Goal: Task Accomplishment & Management: Use online tool/utility

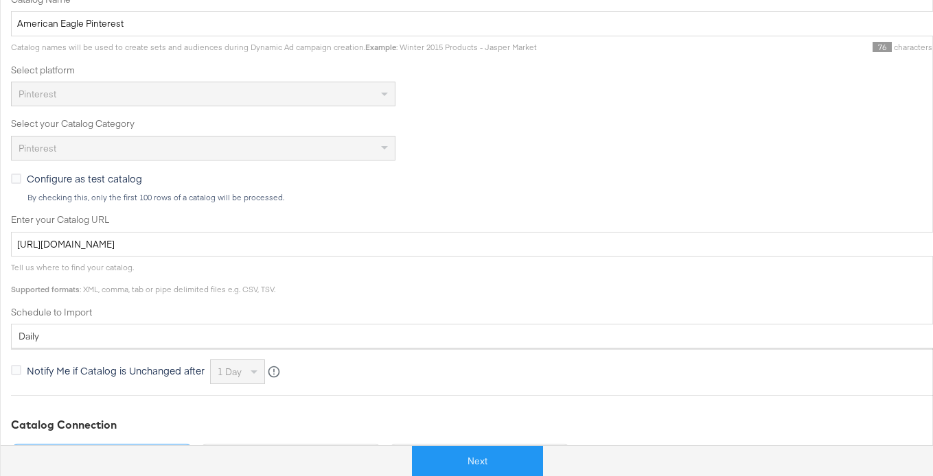
scroll to position [294, 0]
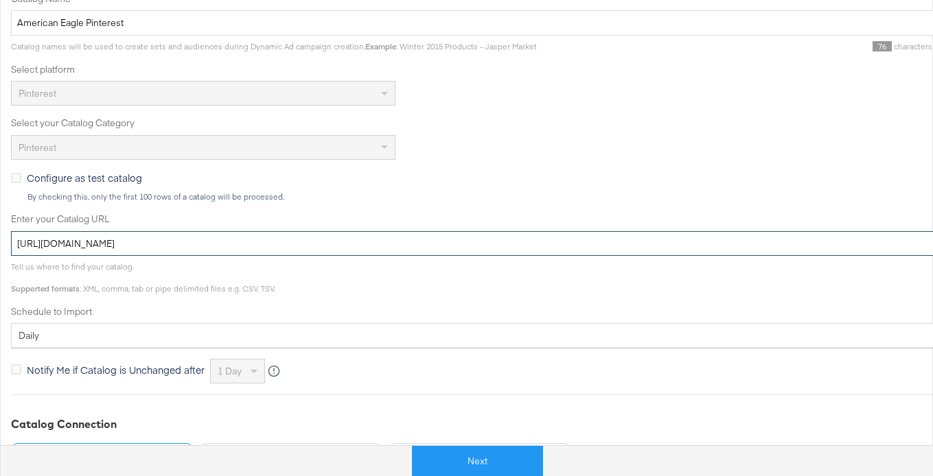
click at [180, 243] on input "[URL][DOMAIN_NAME]" at bounding box center [491, 243] width 961 height 25
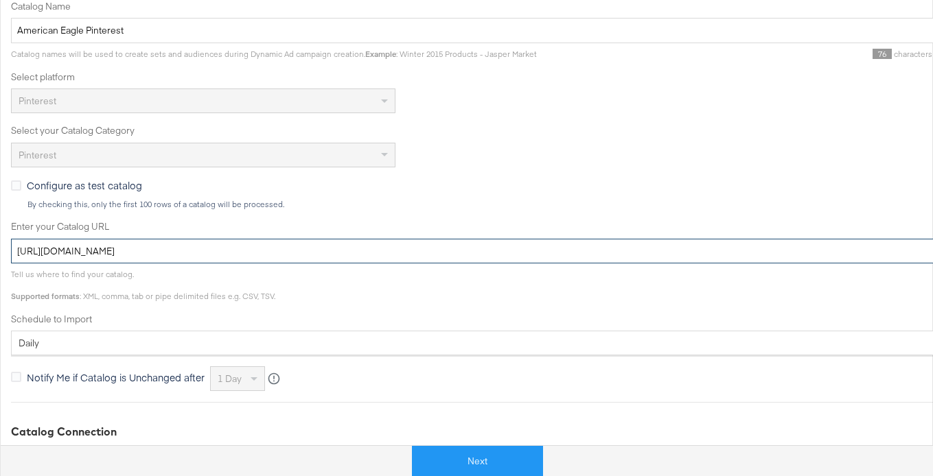
scroll to position [286, 0]
click at [365, 247] on input "[URL][DOMAIN_NAME]" at bounding box center [491, 252] width 961 height 25
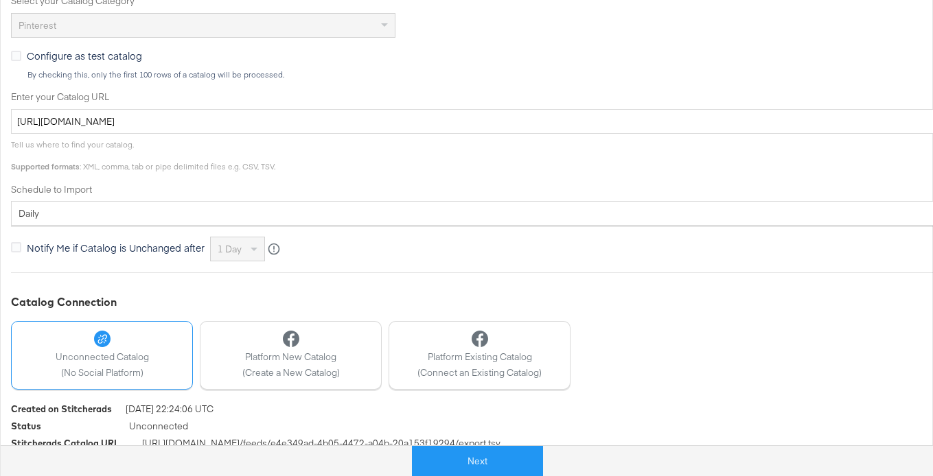
scroll to position [444, 0]
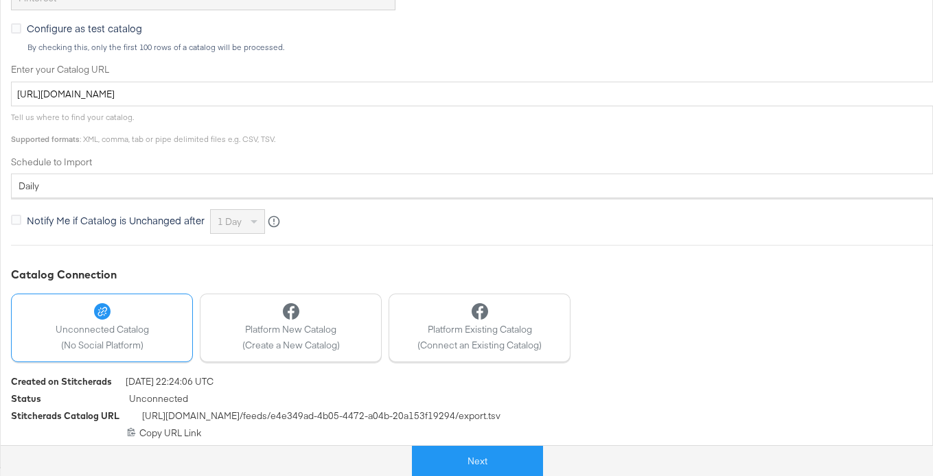
click at [218, 419] on span "[URL][DOMAIN_NAME] /feeds/ e4e349ad-4b05-4472-a04b-20a153f19294 /export.tsv" at bounding box center [321, 418] width 358 height 17
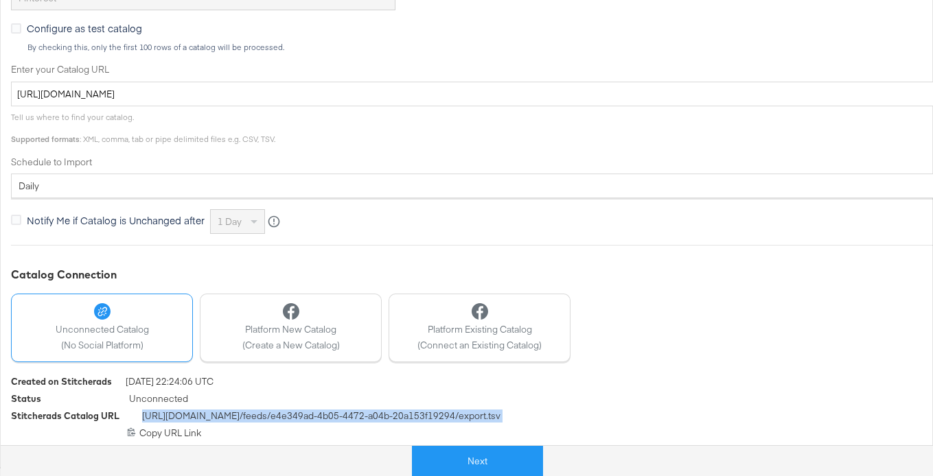
click at [218, 419] on span "[URL][DOMAIN_NAME] /feeds/ e4e349ad-4b05-4472-a04b-20a153f19294 /export.tsv" at bounding box center [321, 418] width 358 height 17
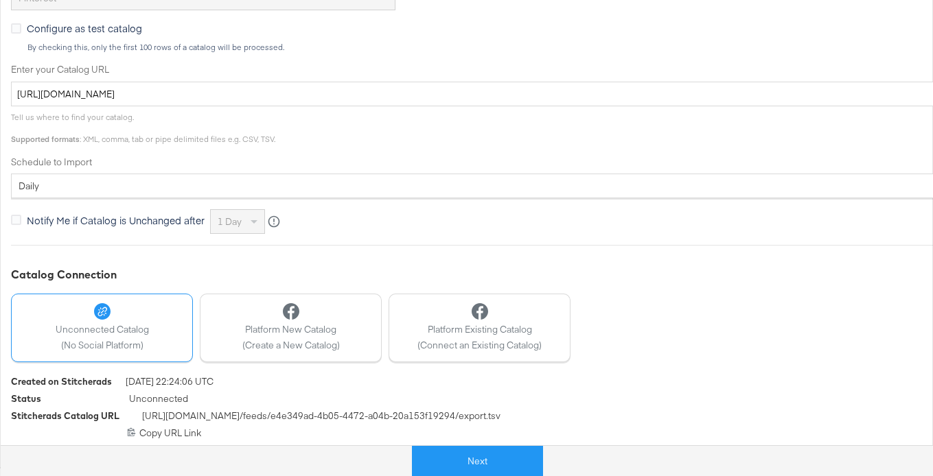
click at [544, 407] on div "Status Unconnected" at bounding box center [491, 401] width 961 height 17
click at [528, 415] on div "Stitcherads Catalog URL [URL][DOMAIN_NAME] /feeds/ e4e349ad-4b05-4472-a04b-20a1…" at bounding box center [491, 418] width 961 height 17
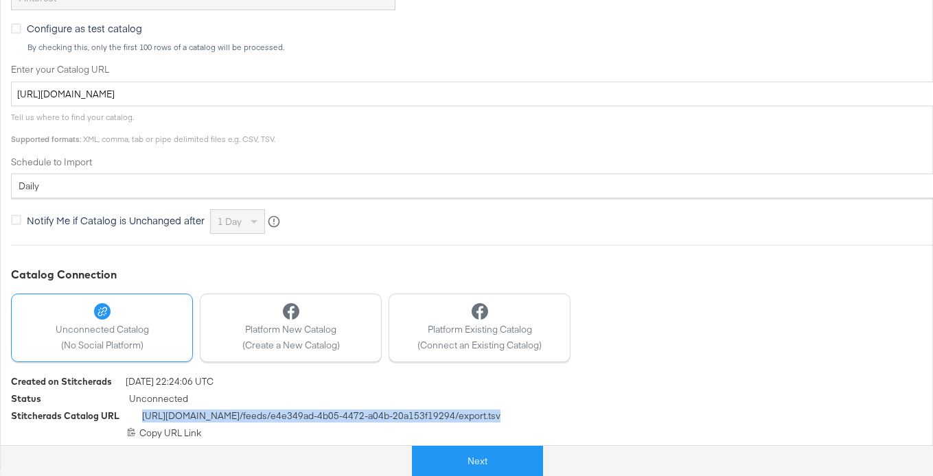
drag, startPoint x: 522, startPoint y: 415, endPoint x: 139, endPoint y: 419, distance: 382.3
click at [139, 419] on div "Stitcherads Catalog URL [URL][DOMAIN_NAME] /feeds/ e4e349ad-4b05-4472-a04b-20a1…" at bounding box center [491, 418] width 961 height 17
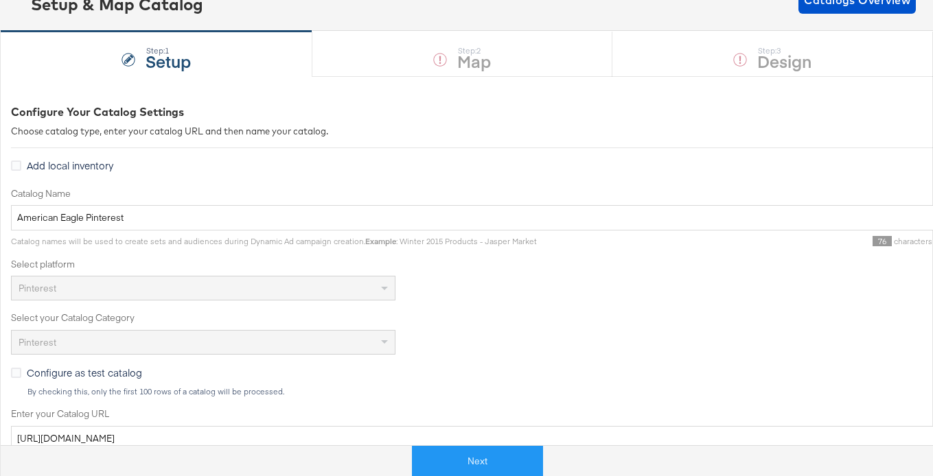
scroll to position [0, 0]
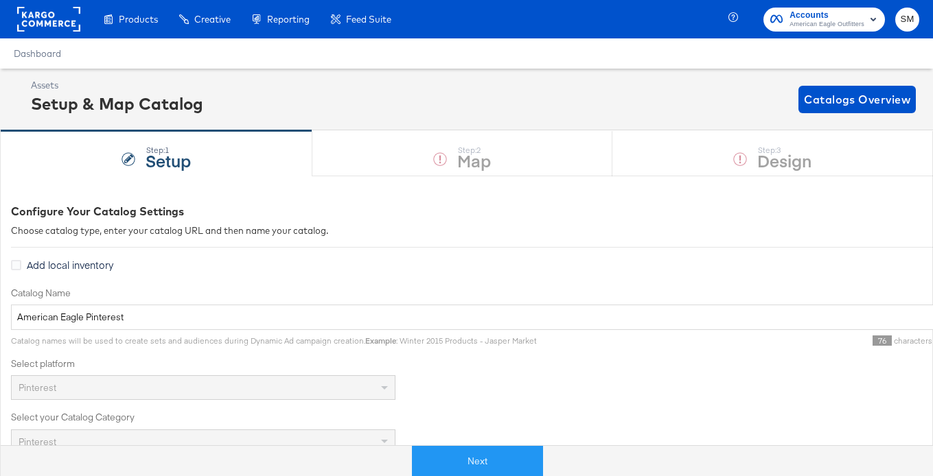
click at [466, 160] on div "Step: 1 Setup Step: 2 Map Step: 3 Design" at bounding box center [466, 152] width 933 height 45
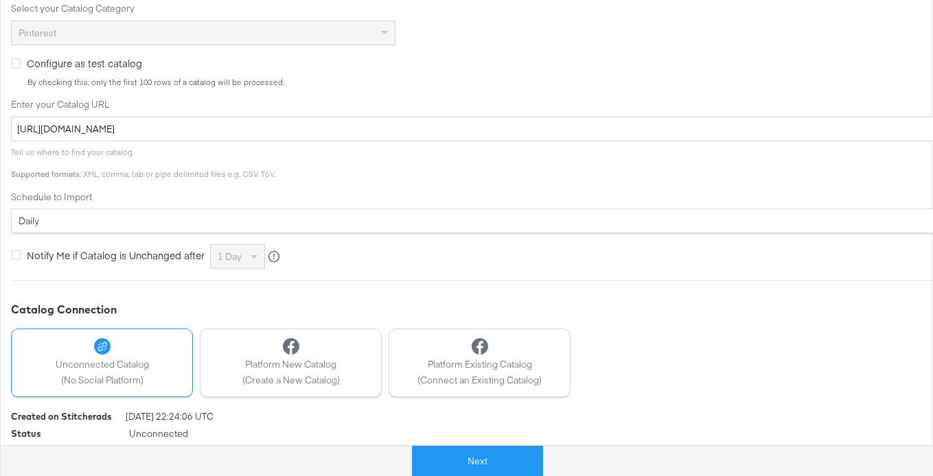
scroll to position [444, 0]
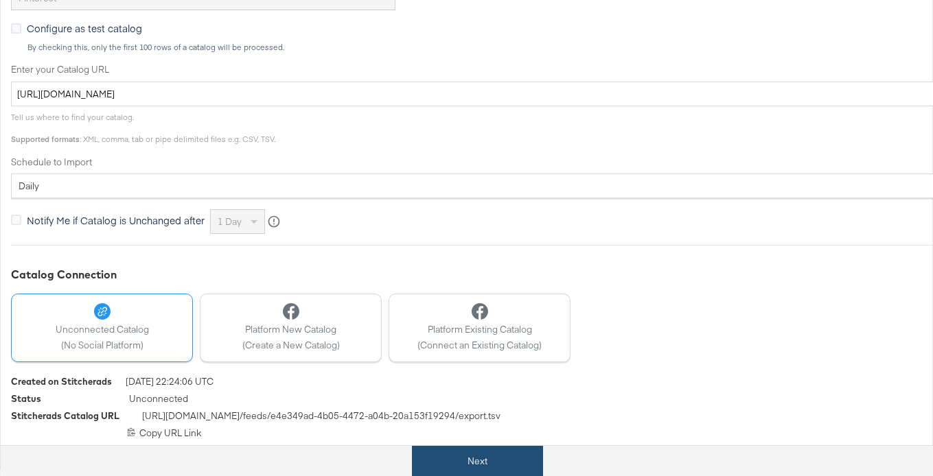
click at [480, 463] on button "Next" at bounding box center [477, 461] width 131 height 31
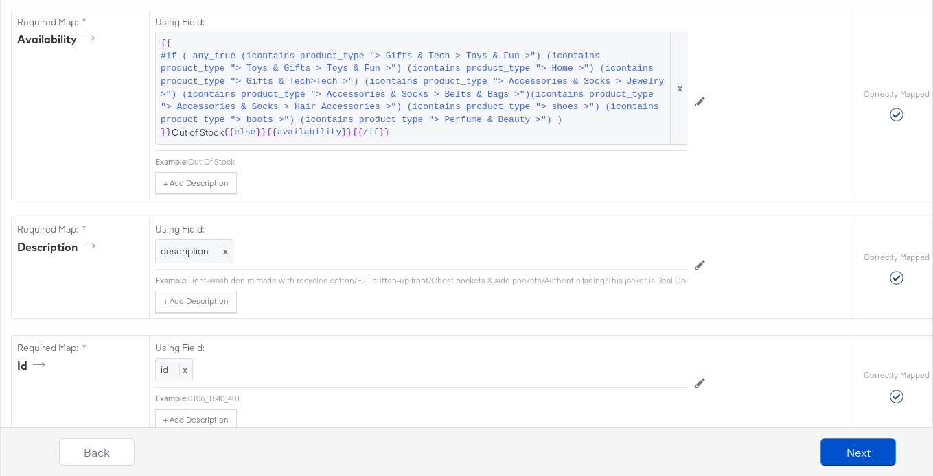
scroll to position [0, 0]
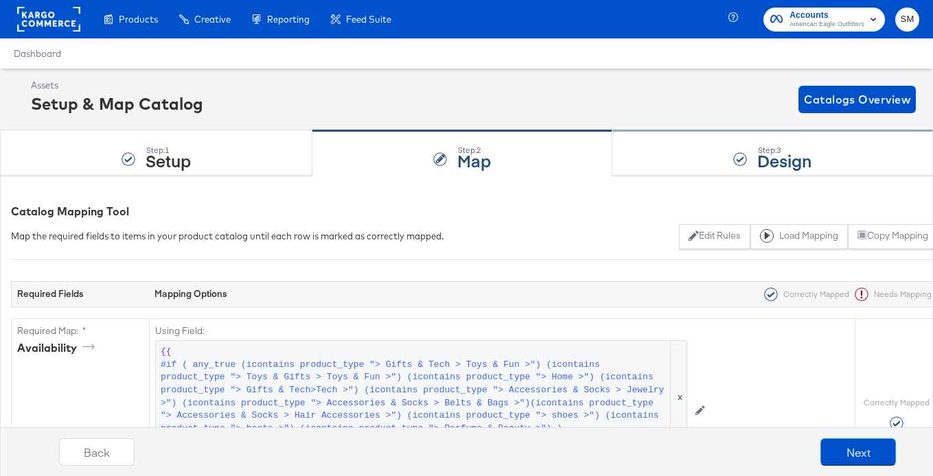
click at [776, 162] on strong "Design" at bounding box center [784, 160] width 54 height 23
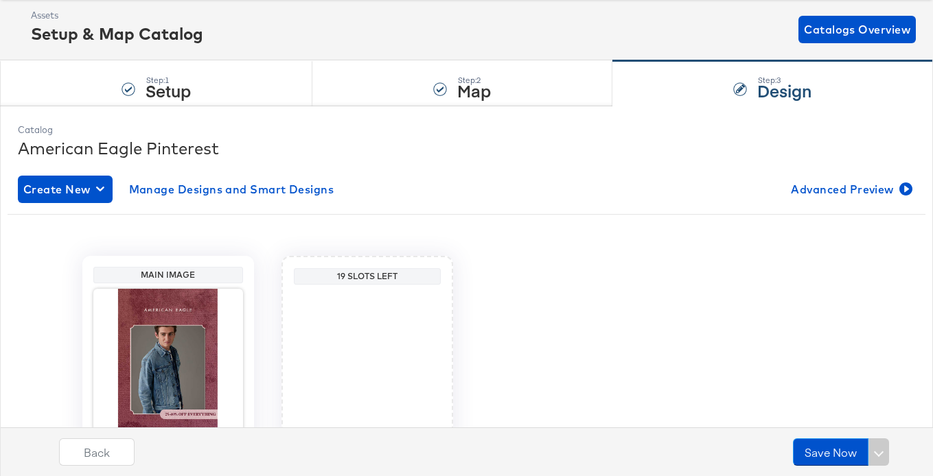
scroll to position [34, 0]
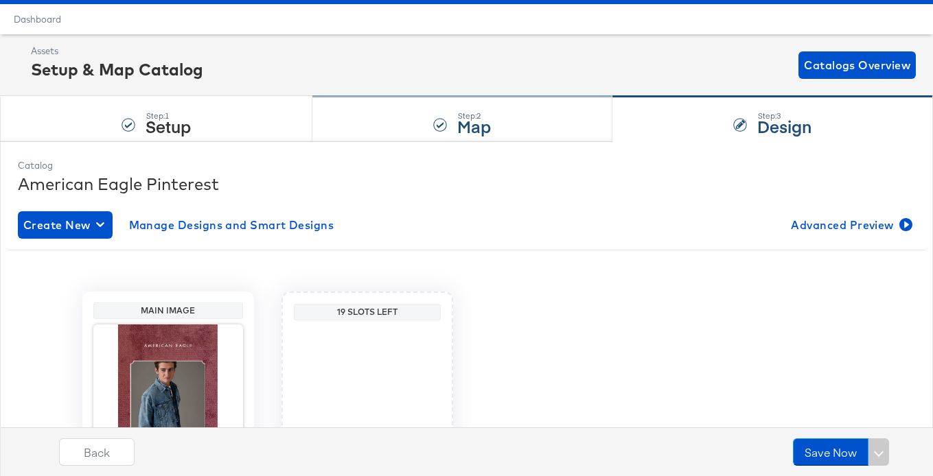
click at [412, 128] on div "Step: 2 Map" at bounding box center [462, 119] width 300 height 45
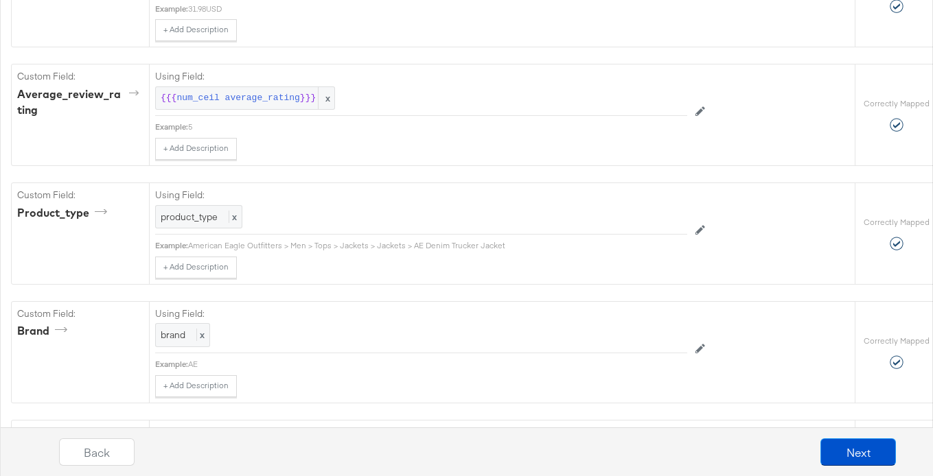
scroll to position [1307, 0]
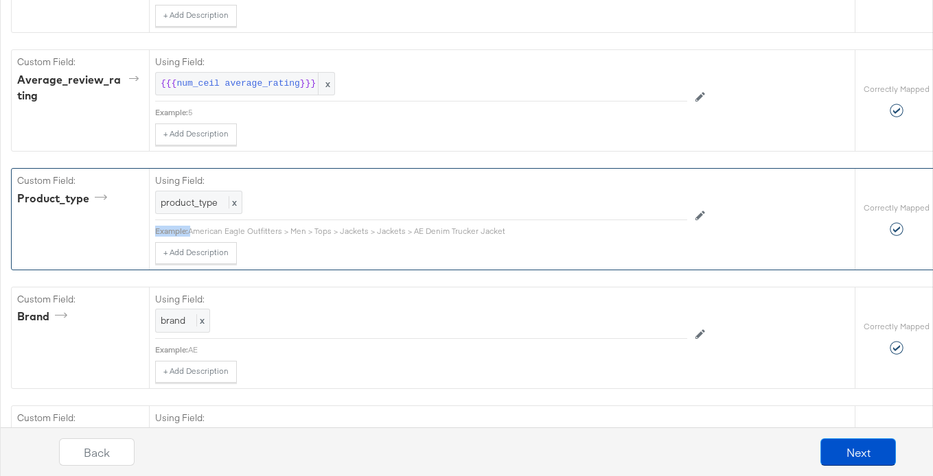
drag, startPoint x: 459, startPoint y: 225, endPoint x: 367, endPoint y: 198, distance: 96.0
click at [379, 199] on div "Using Field: product_type x Example: American Eagle Outfitters > Men > Tops > J…" at bounding box center [421, 216] width 532 height 95
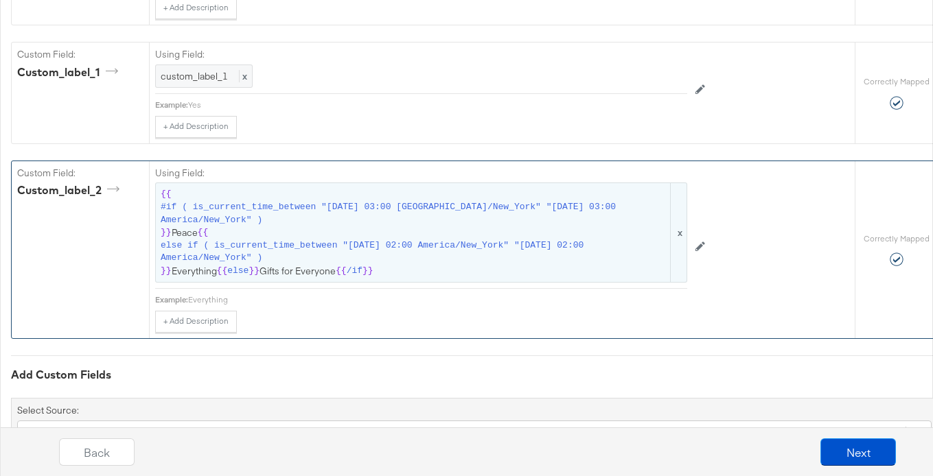
scroll to position [2139, 0]
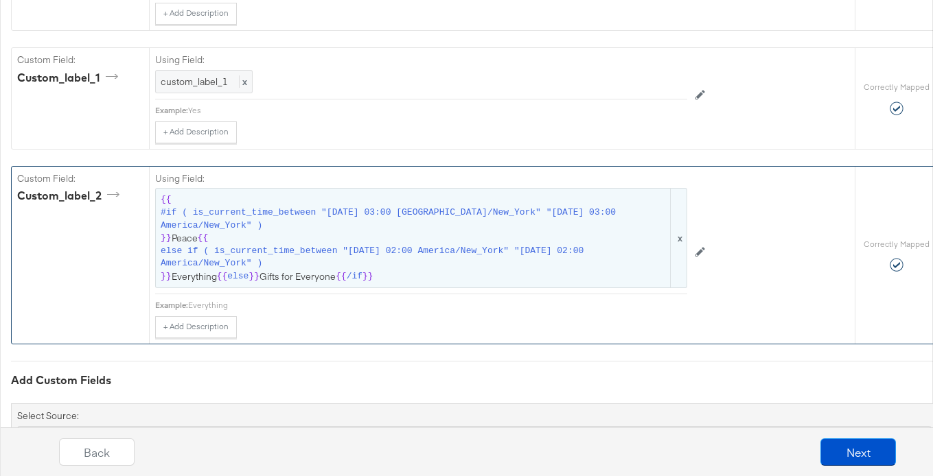
click at [395, 253] on span "else if ( is_current_time_between "[DATE] 02:00 America/New_York" "[DATE] 02:00…" at bounding box center [414, 257] width 507 height 25
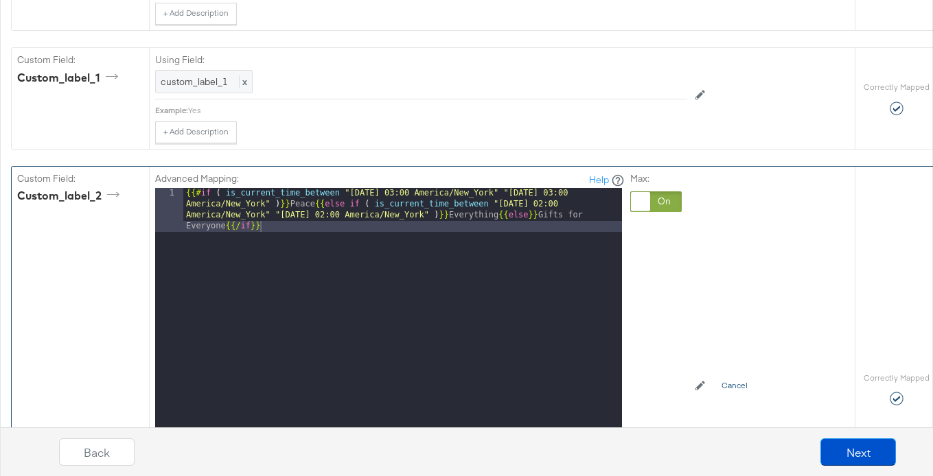
click at [725, 382] on button "Cancel" at bounding box center [734, 386] width 43 height 22
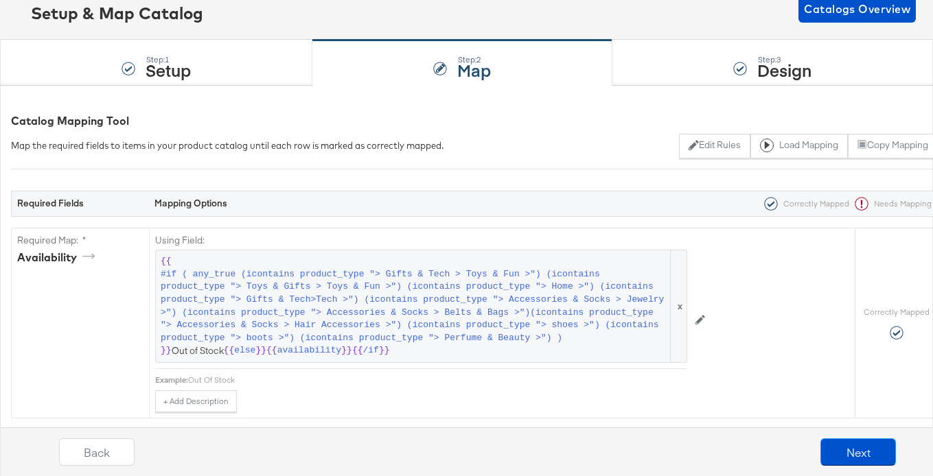
scroll to position [0, 0]
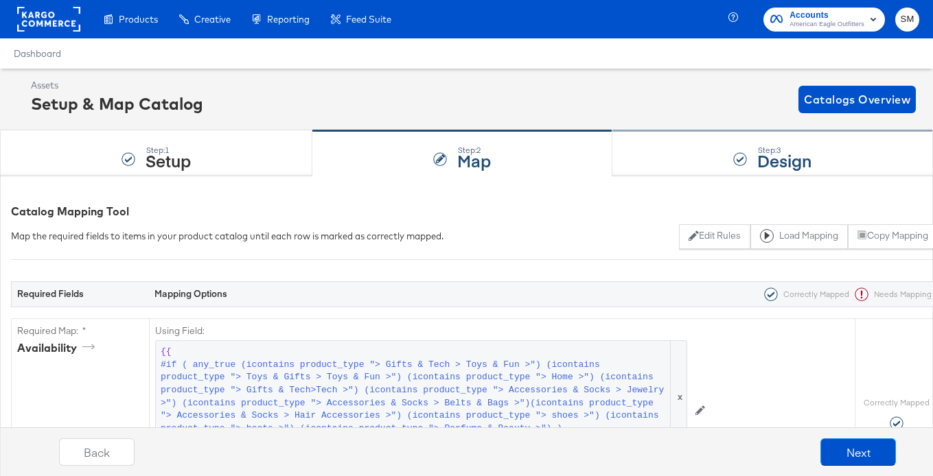
click at [783, 162] on strong "Design" at bounding box center [784, 160] width 54 height 23
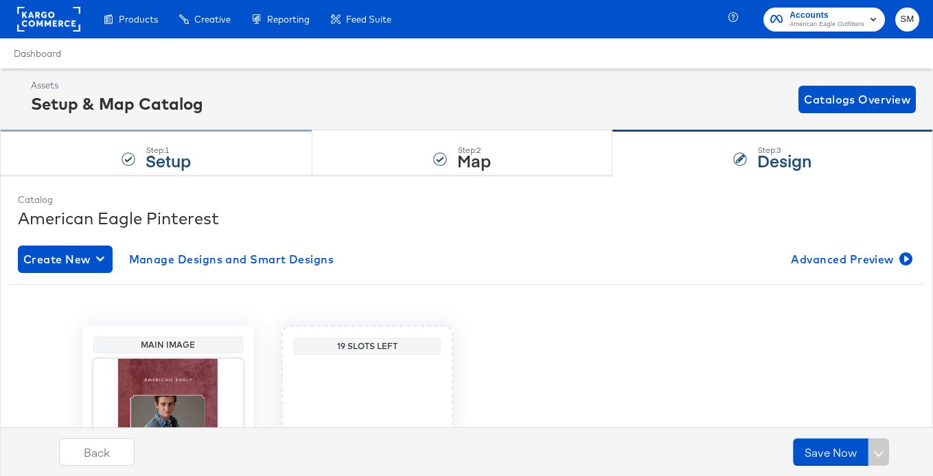
click at [158, 158] on strong "Setup" at bounding box center [168, 160] width 45 height 23
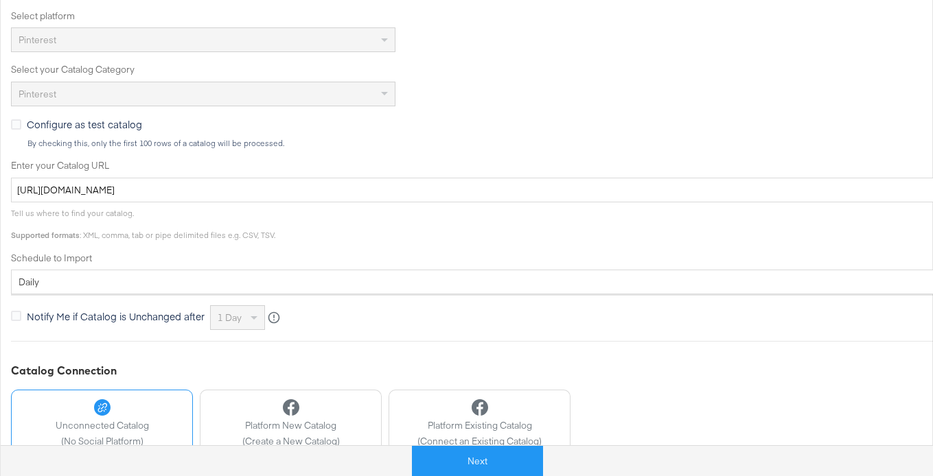
scroll to position [434, 0]
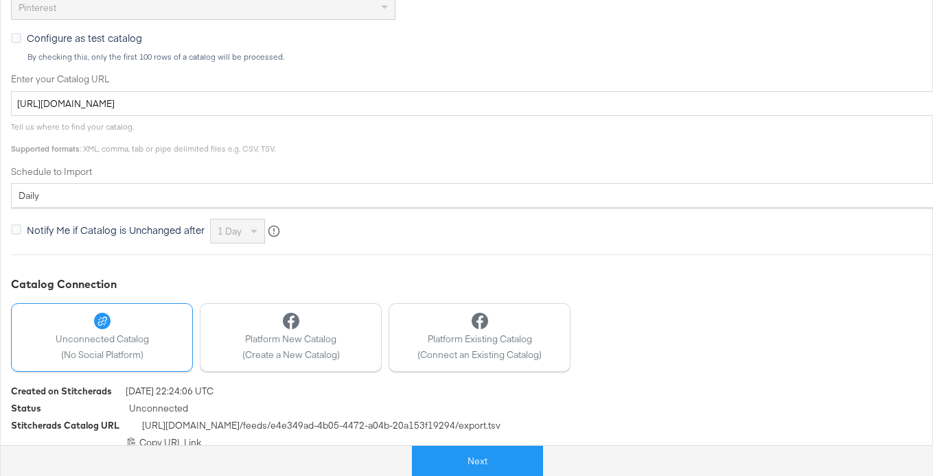
click at [763, 200] on div "daily" at bounding box center [492, 195] width 960 height 23
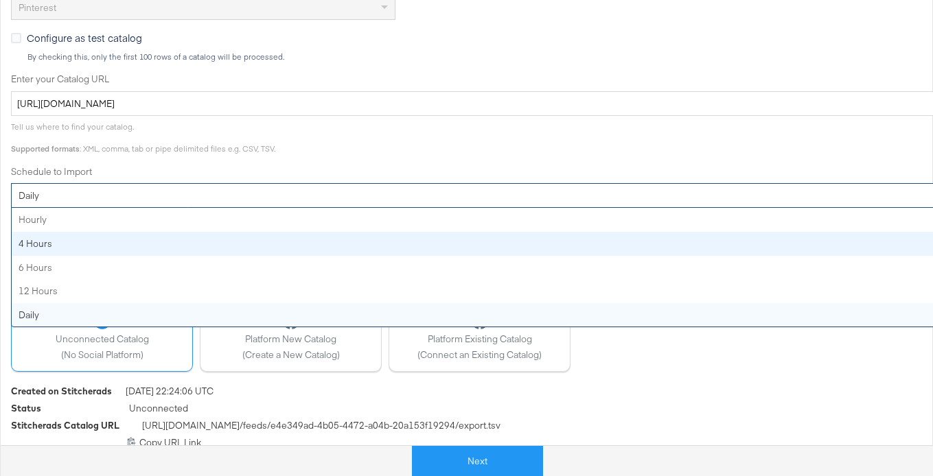
click at [572, 118] on div "Tell us where to find your catalog. Supported formats : XML, comma, tab or pipe…" at bounding box center [491, 135] width 961 height 38
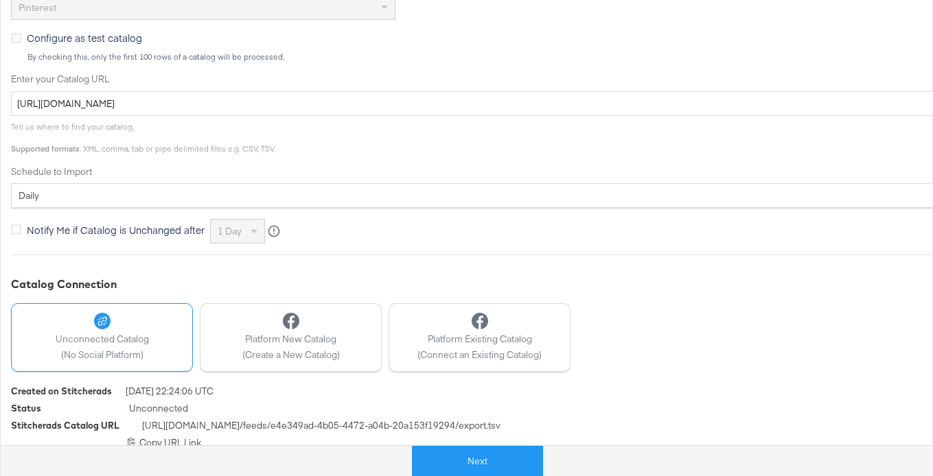
click at [251, 200] on div "daily" at bounding box center [492, 195] width 960 height 23
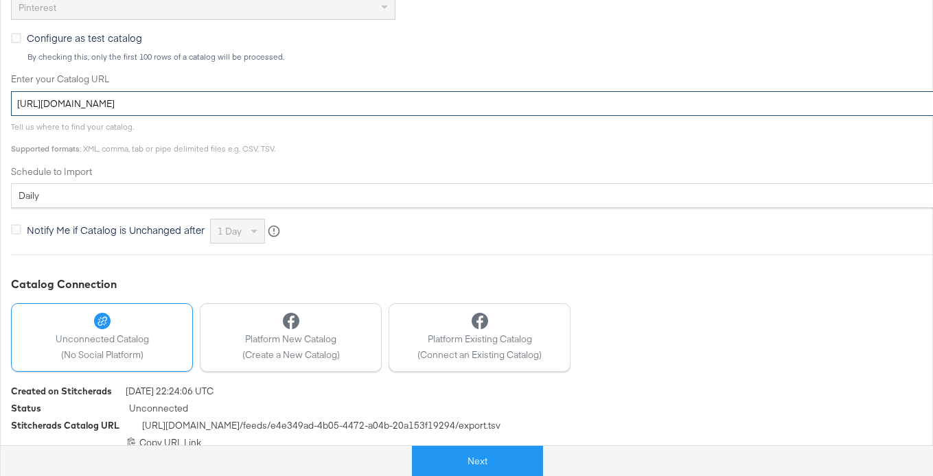
click at [215, 105] on input "[URL][DOMAIN_NAME]" at bounding box center [491, 103] width 961 height 25
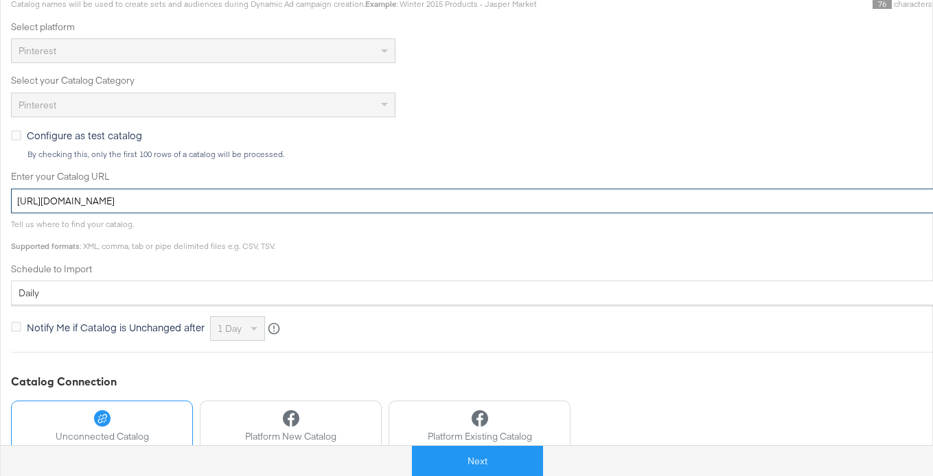
scroll to position [334, 0]
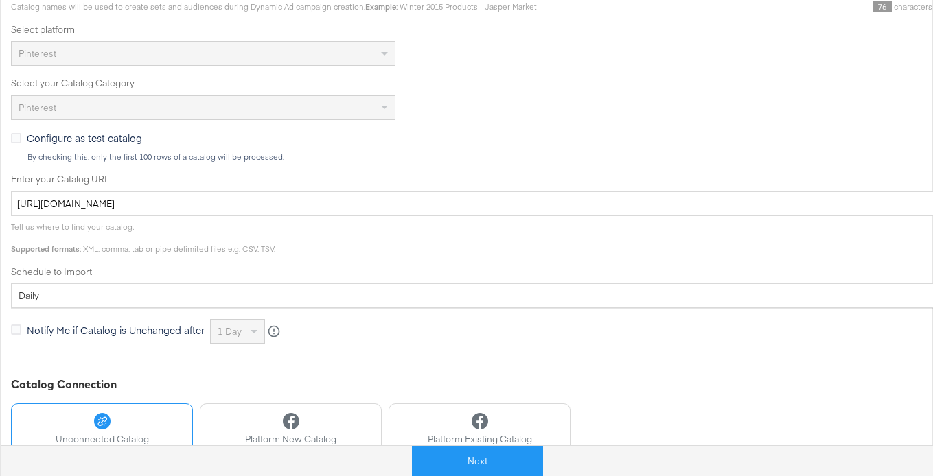
click at [64, 288] on div "daily" at bounding box center [492, 295] width 960 height 23
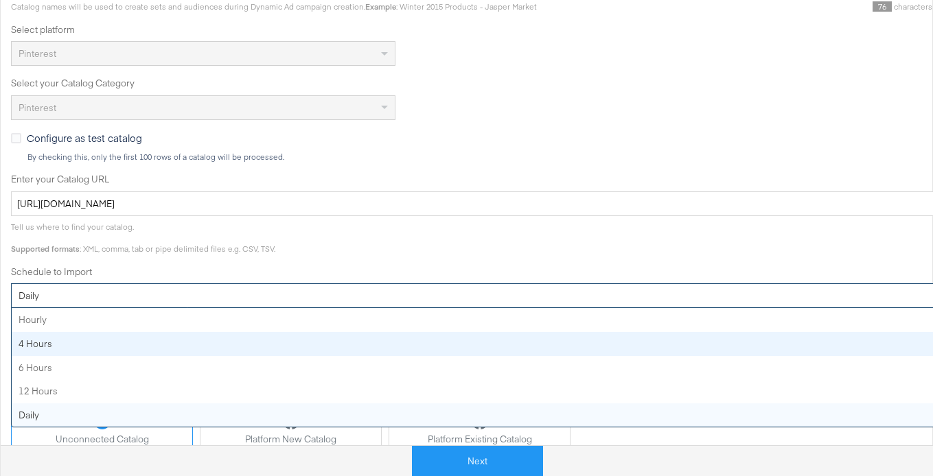
click at [450, 176] on label "Enter your Catalog URL" at bounding box center [491, 179] width 961 height 13
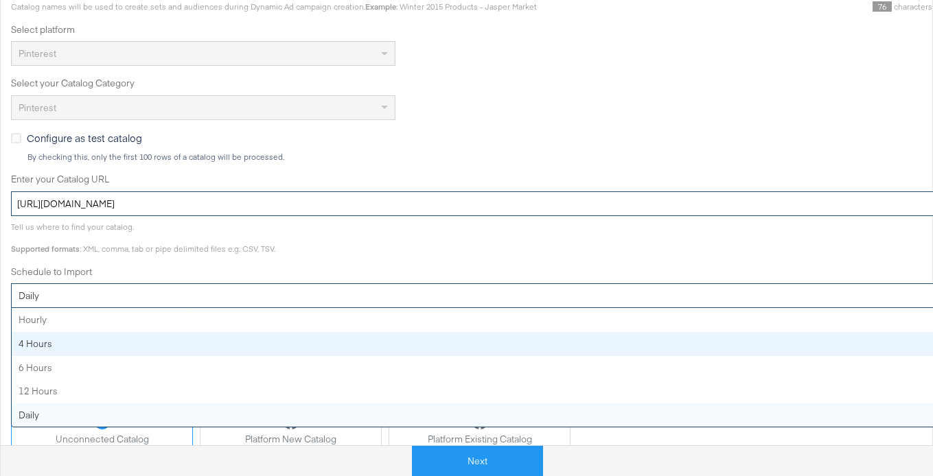
click at [450, 191] on input "[URL][DOMAIN_NAME]" at bounding box center [491, 203] width 961 height 25
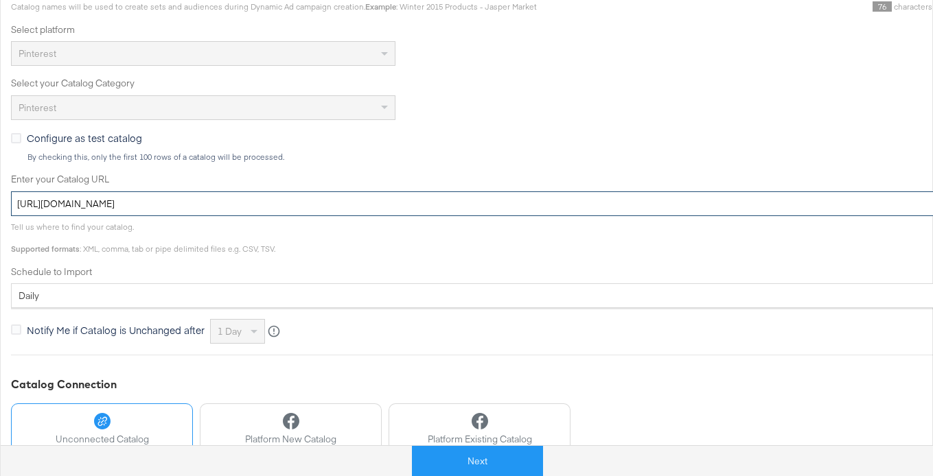
scroll to position [334, 11]
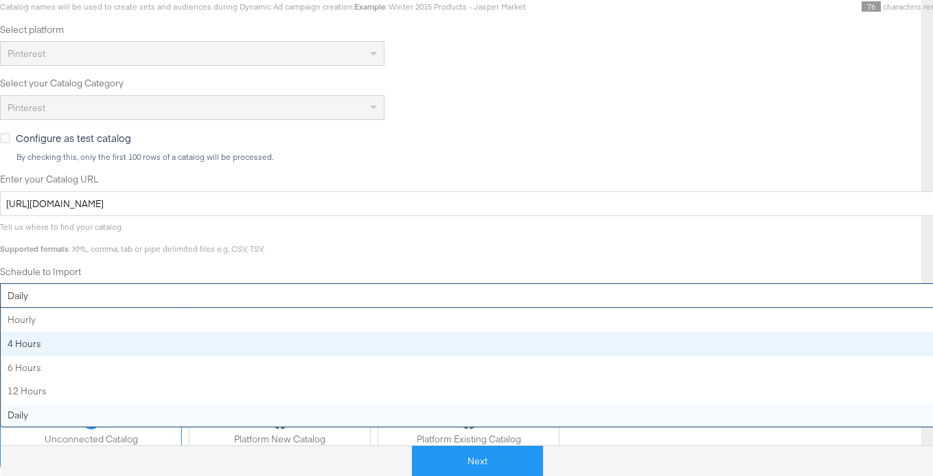
click at [100, 297] on div "daily" at bounding box center [481, 295] width 960 height 23
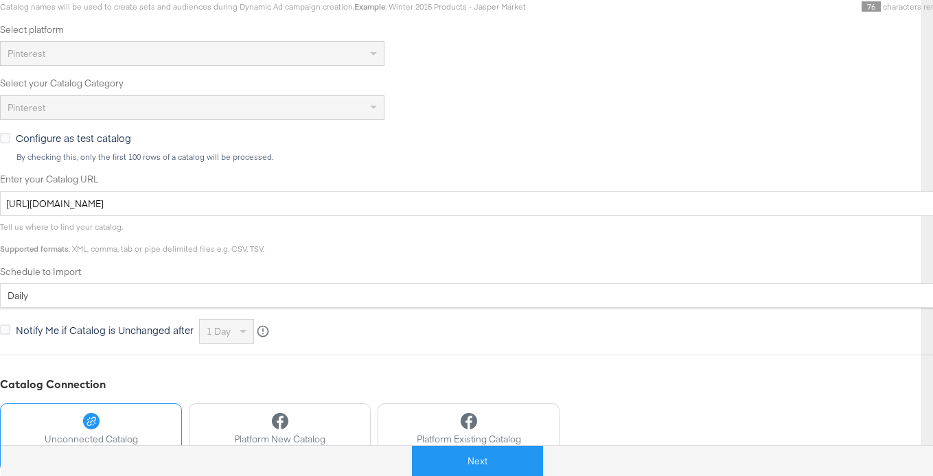
click at [108, 246] on span "Tell us where to find your catalog. Supported formats : XML, comma, tab or pipe…" at bounding box center [132, 238] width 264 height 32
click at [36, 301] on div "daily" at bounding box center [481, 295] width 960 height 23
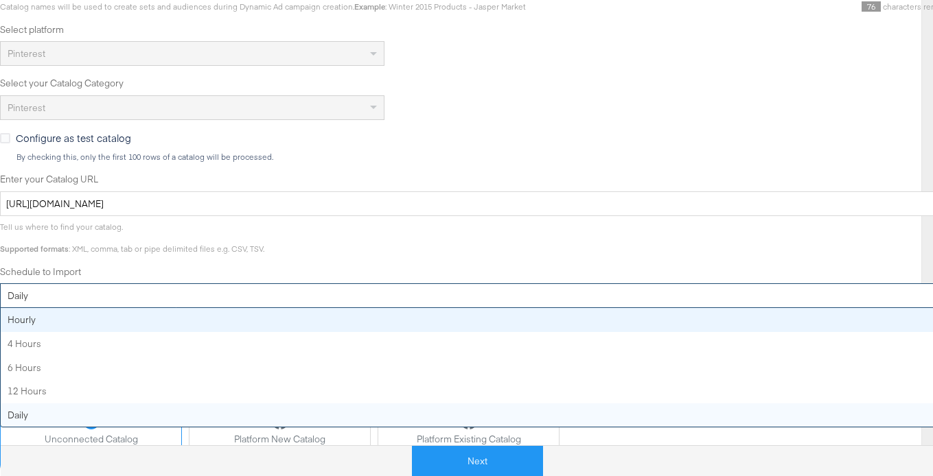
click at [55, 255] on div "Catalog Name American Eagle Pinterest Catalog names will be used to create sets…" at bounding box center [480, 149] width 961 height 392
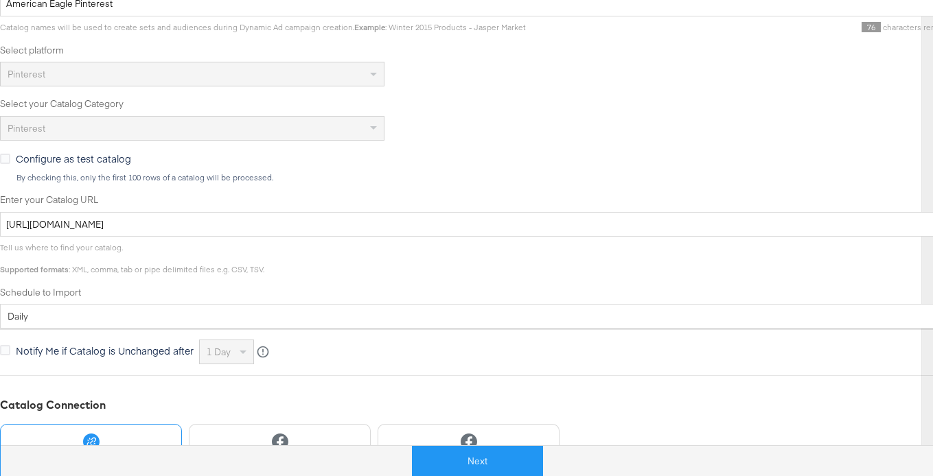
scroll to position [373, 11]
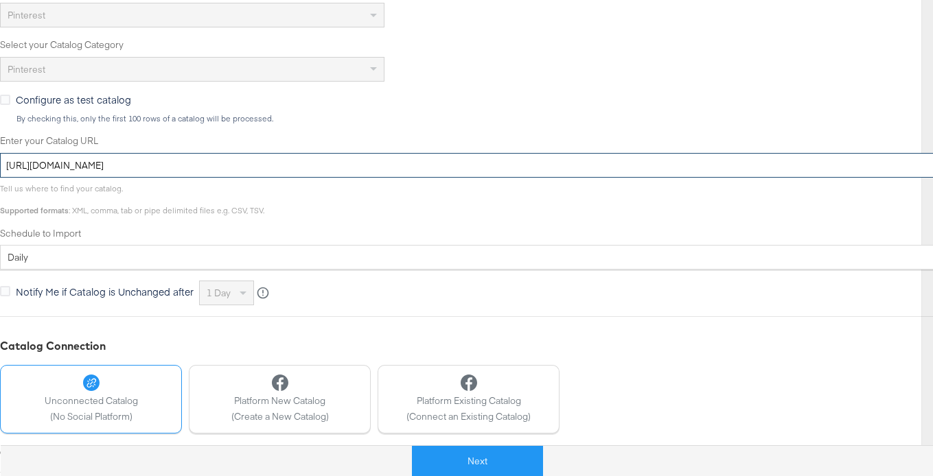
click at [107, 165] on input "[URL][DOMAIN_NAME]" at bounding box center [480, 165] width 961 height 25
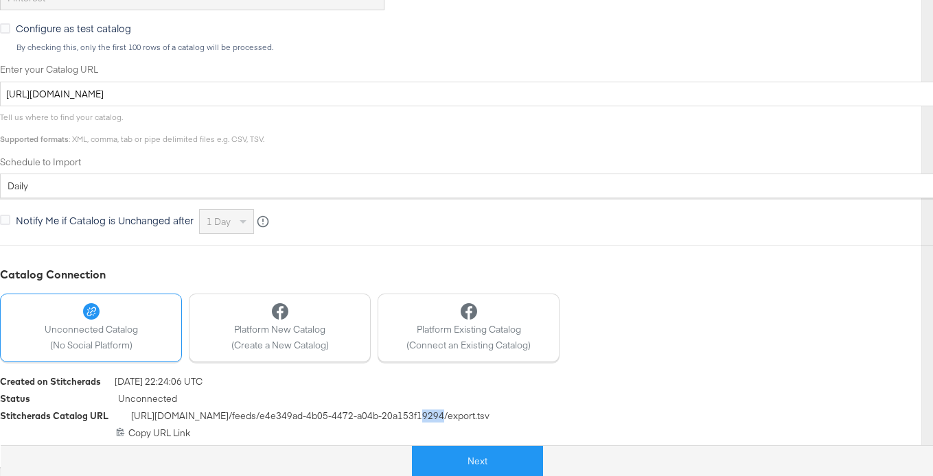
drag, startPoint x: 465, startPoint y: 417, endPoint x: 443, endPoint y: 416, distance: 21.3
click at [443, 416] on span "[URL][DOMAIN_NAME] /feeds/ e4e349ad-4b05-4472-a04b-20a153f19294 /export.tsv" at bounding box center [310, 418] width 358 height 17
